Goal: Check status: Check status

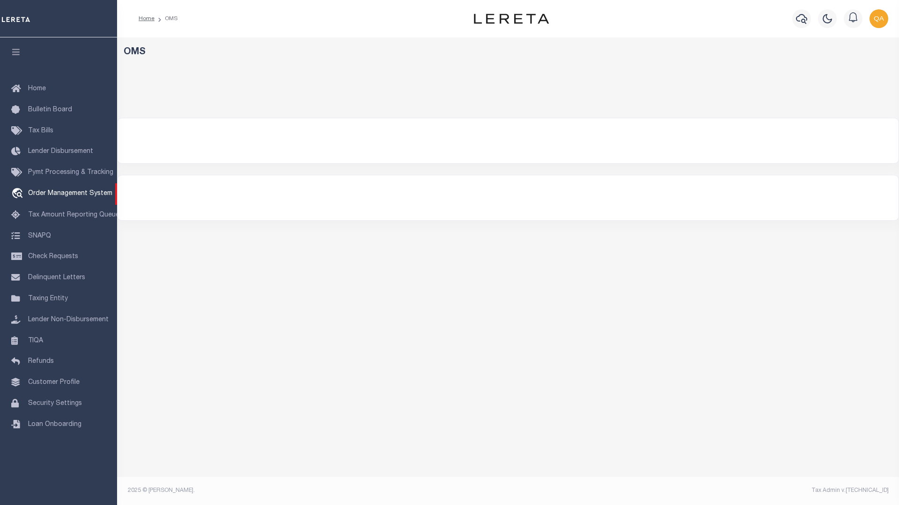
select select "200"
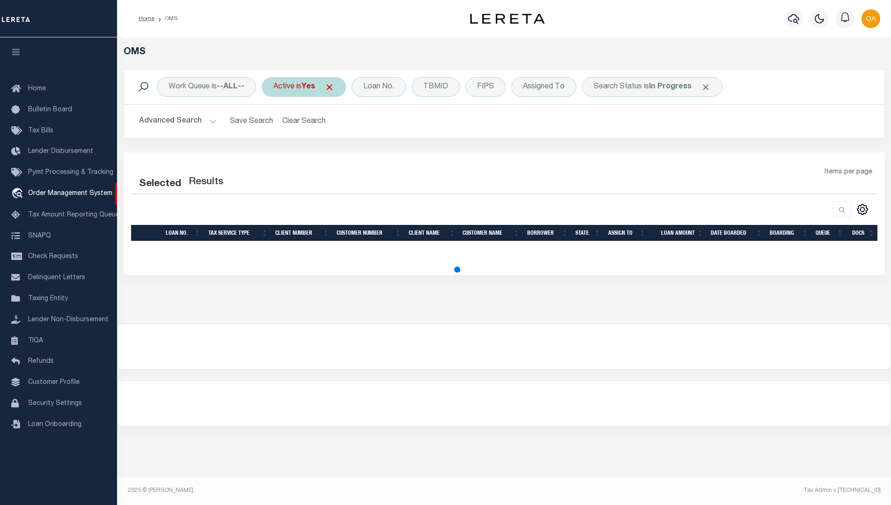
click at [333, 87] on span at bounding box center [329, 87] width 10 height 10
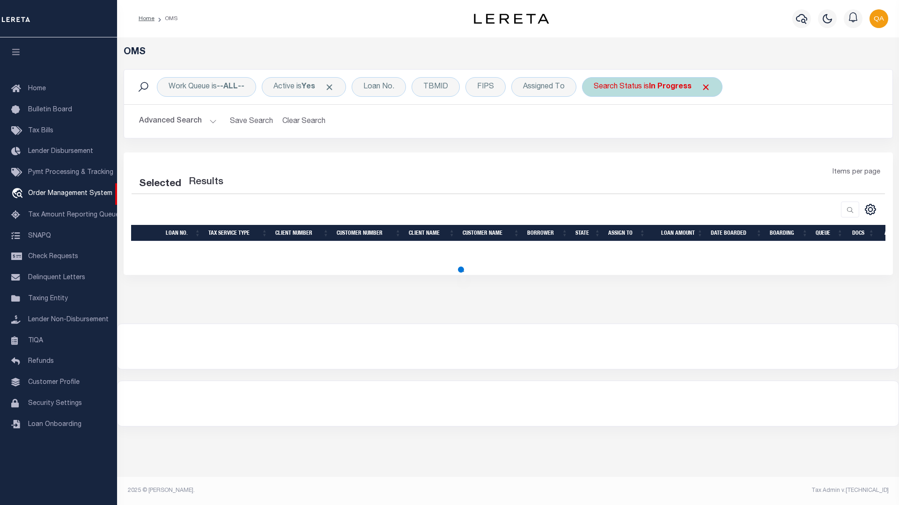
click at [701, 87] on span at bounding box center [706, 87] width 10 height 10
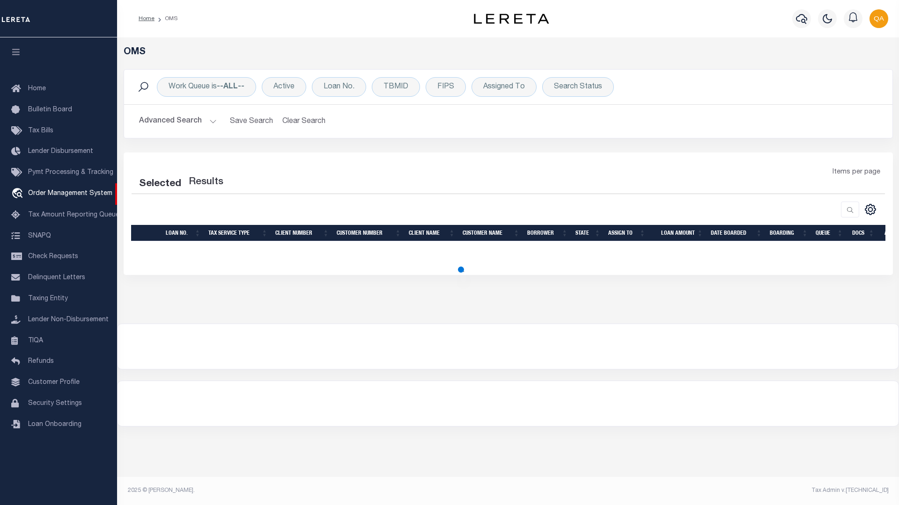
select select "200"
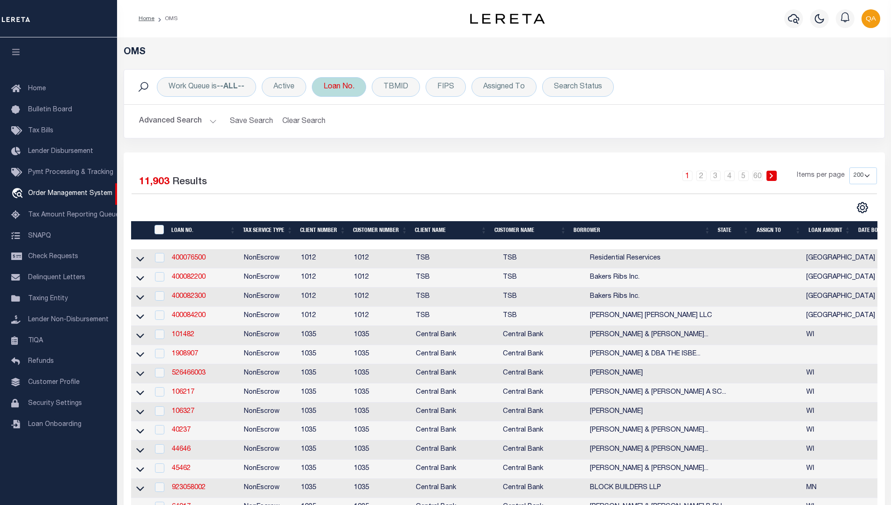
click at [339, 87] on div "Loan No." at bounding box center [339, 87] width 54 height 20
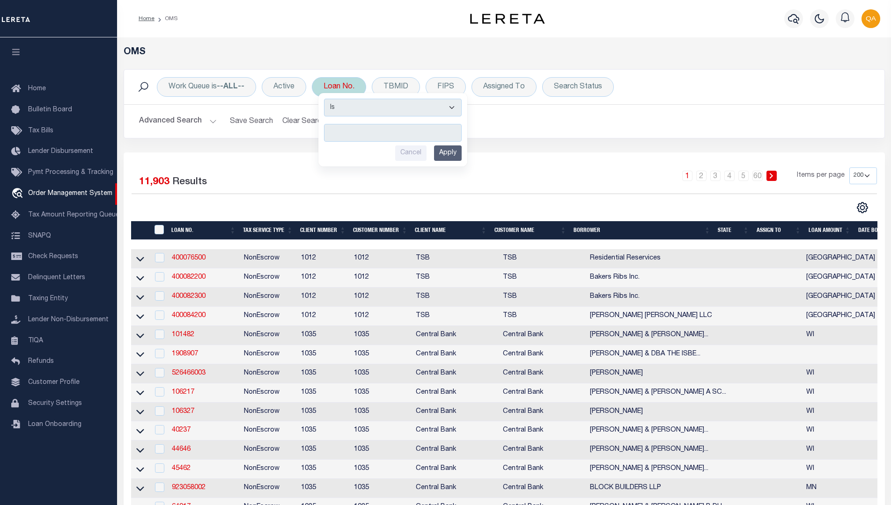
type input "Automation-09-10-25T07:42:29-1"
click at [449, 153] on input "Apply" at bounding box center [448, 153] width 28 height 15
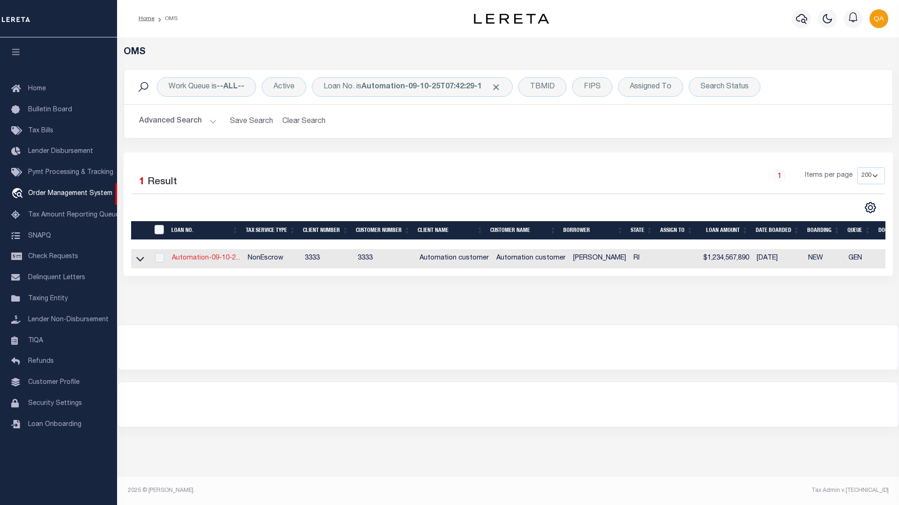
click at [205, 259] on link "Automation-09-10-2..." at bounding box center [206, 258] width 68 height 7
